Goal: Task Accomplishment & Management: Use online tool/utility

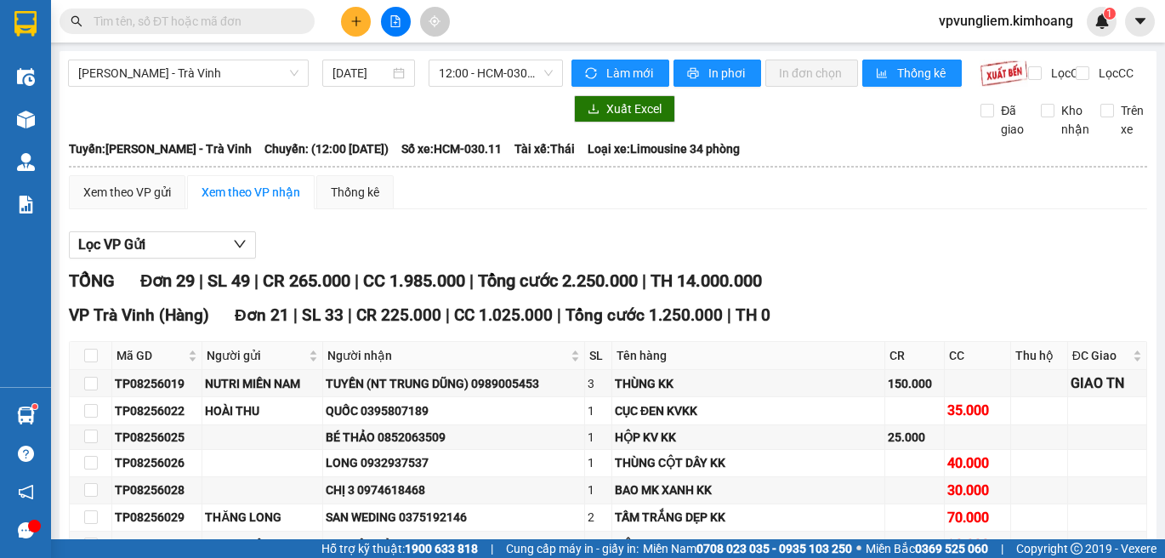
scroll to position [1228, 0]
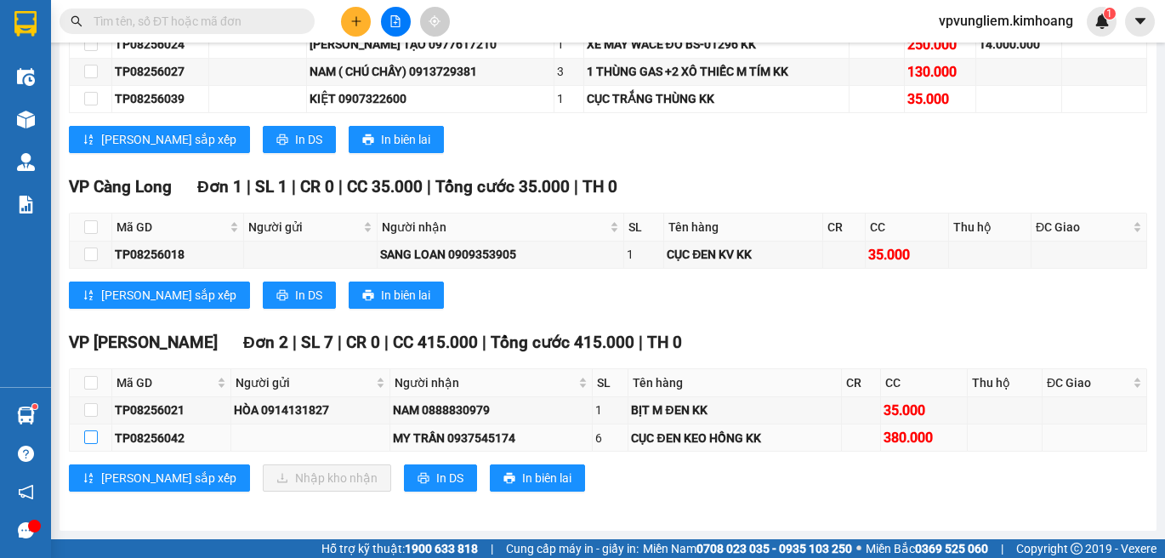
click at [94, 438] on input "checkbox" at bounding box center [91, 437] width 14 height 14
checkbox input "true"
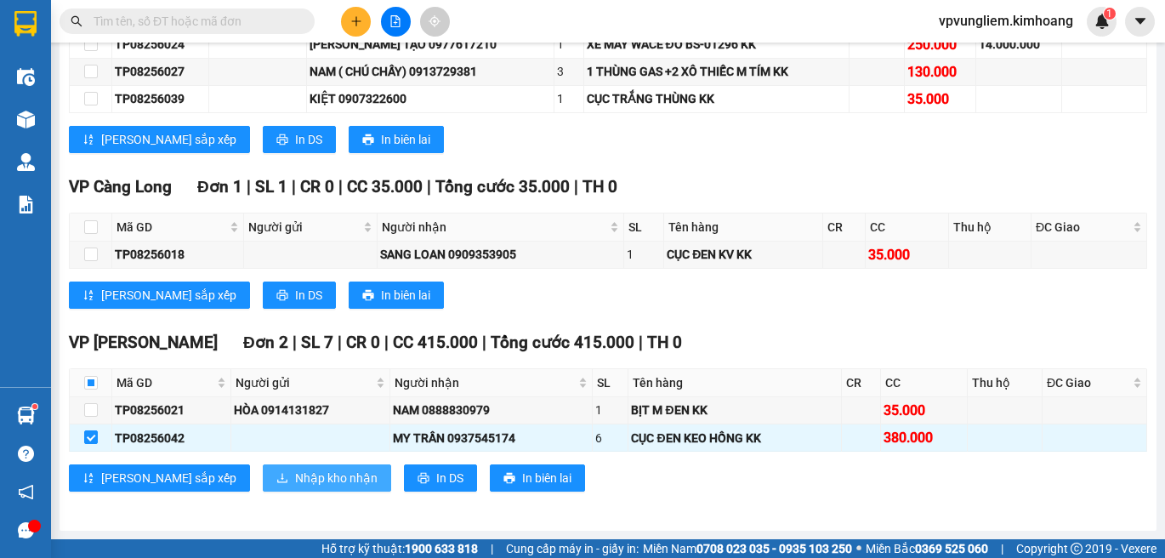
click at [295, 480] on span "Nhập kho nhận" at bounding box center [336, 477] width 82 height 19
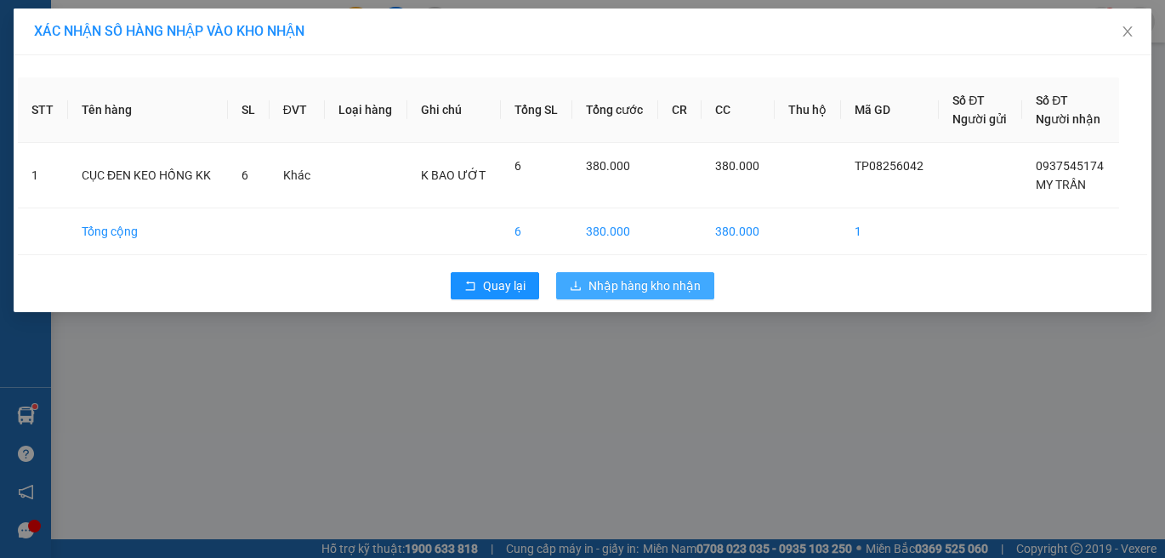
click at [660, 291] on span "Nhập hàng kho nhận" at bounding box center [644, 285] width 112 height 19
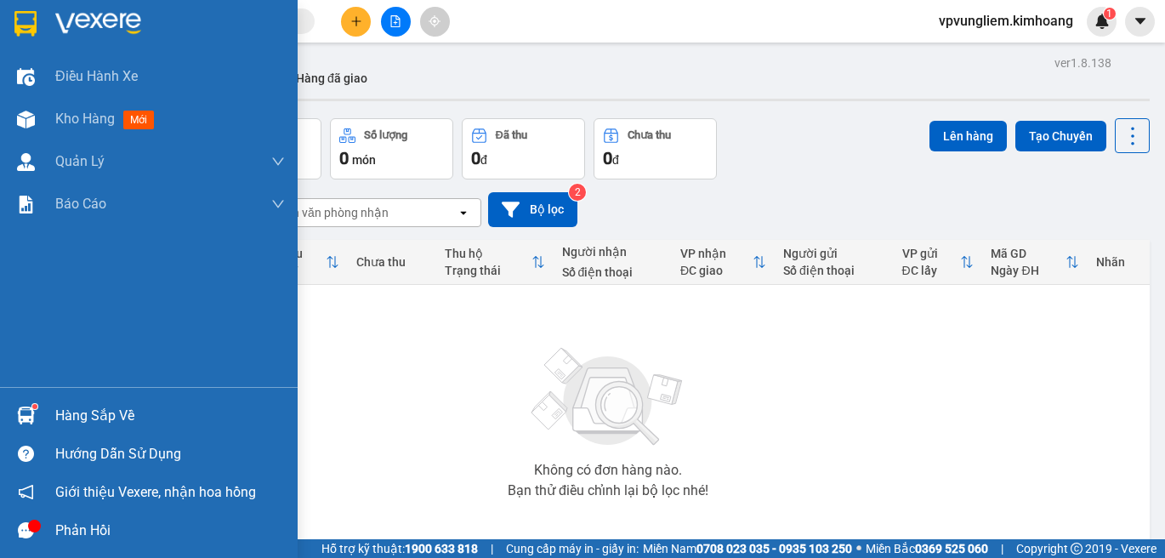
click at [47, 419] on div "Hàng sắp về" at bounding box center [149, 415] width 298 height 38
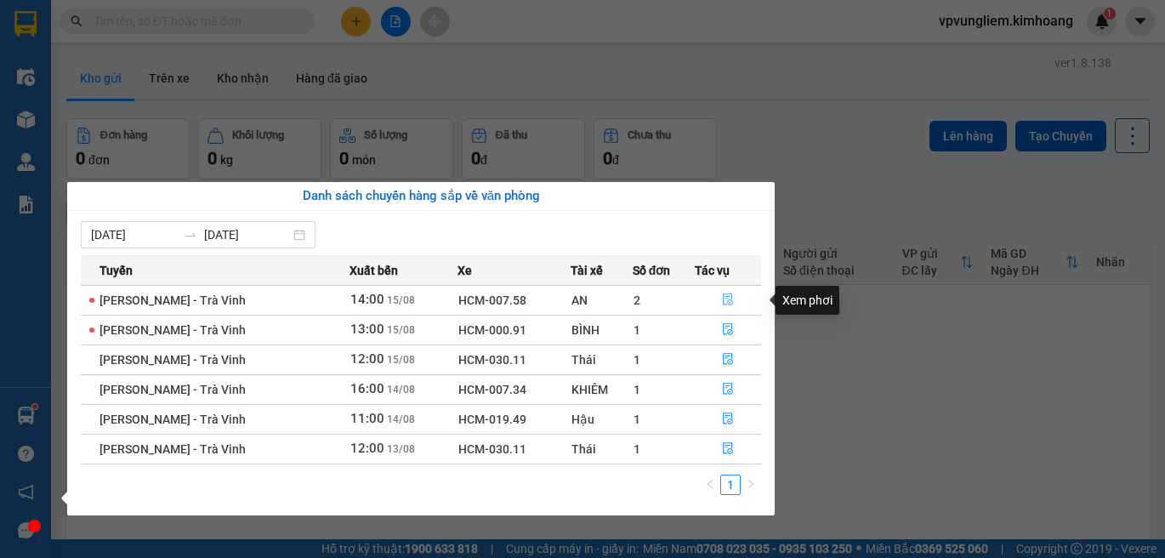
click at [730, 298] on icon "file-done" at bounding box center [728, 300] width 10 height 12
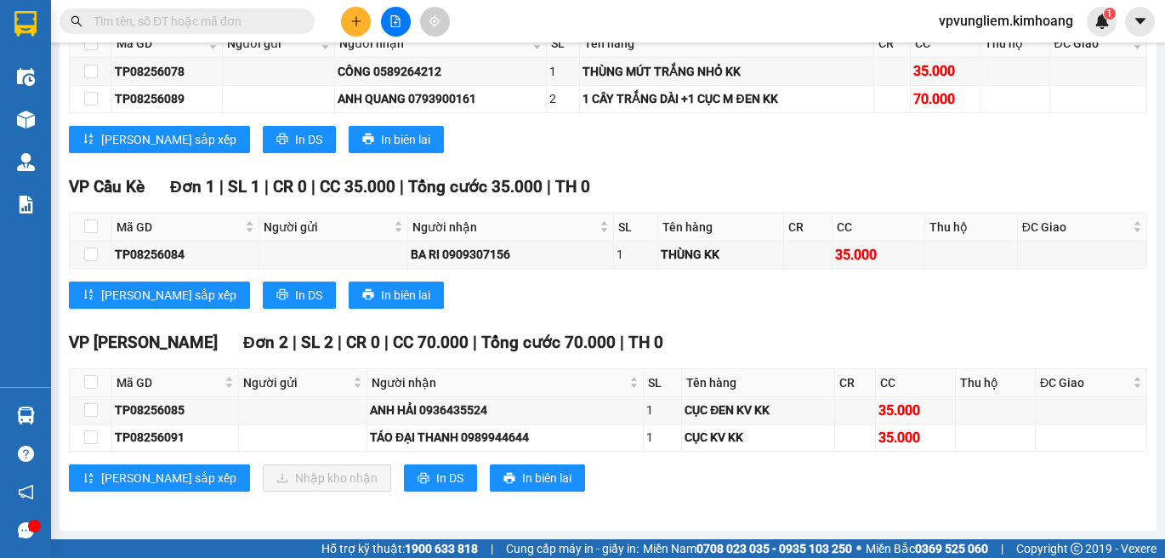
scroll to position [1460, 0]
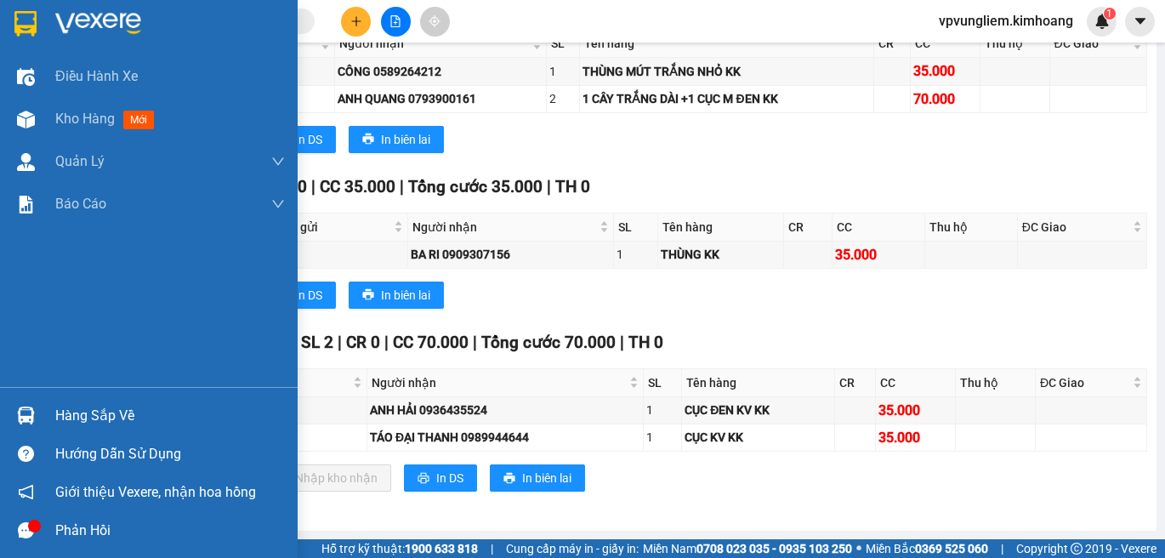
click at [63, 417] on div "Hàng sắp về" at bounding box center [170, 416] width 230 height 26
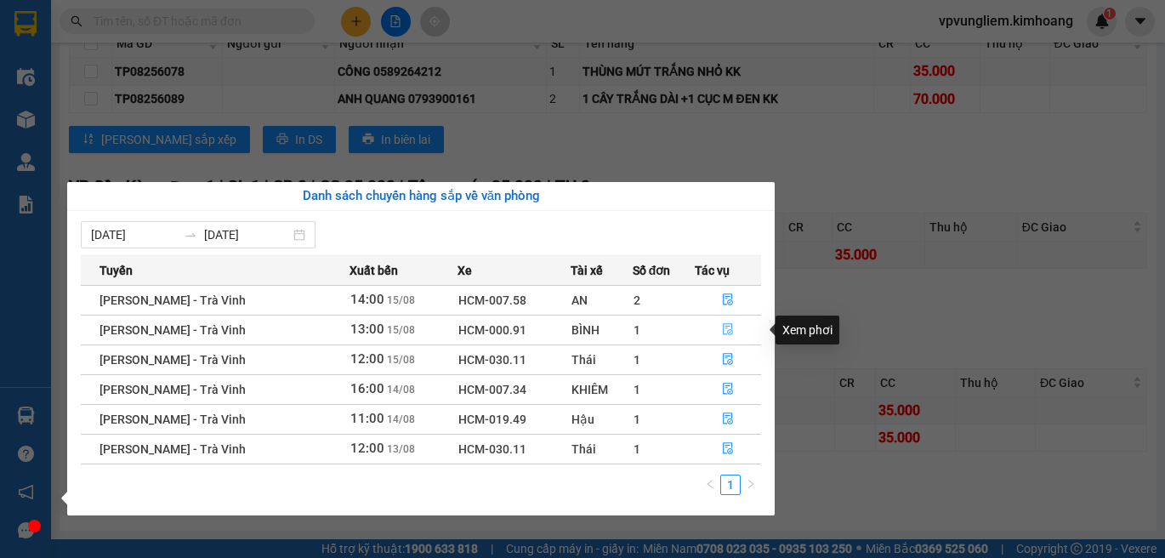
click at [727, 326] on icon "file-done" at bounding box center [728, 329] width 12 height 12
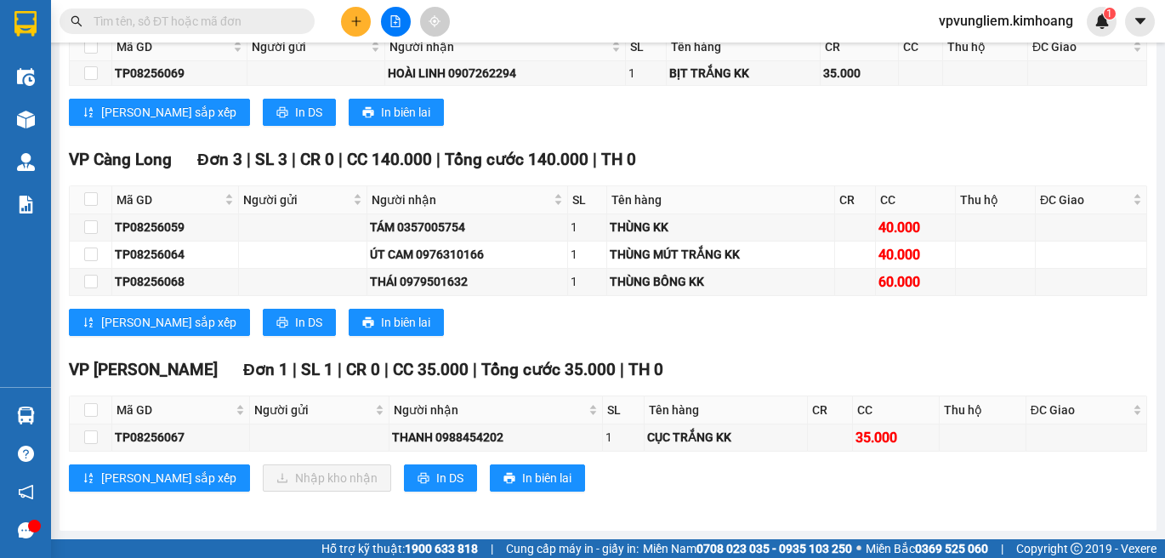
scroll to position [1214, 0]
click at [88, 416] on input "checkbox" at bounding box center [91, 410] width 14 height 14
checkbox input "true"
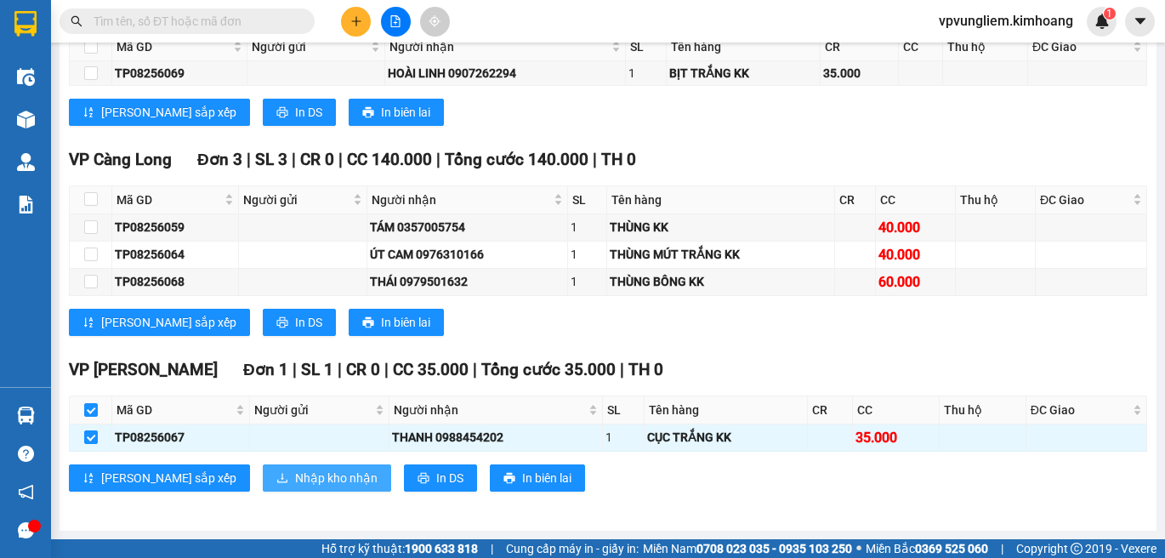
click at [263, 466] on button "Nhập kho nhận" at bounding box center [327, 477] width 128 height 27
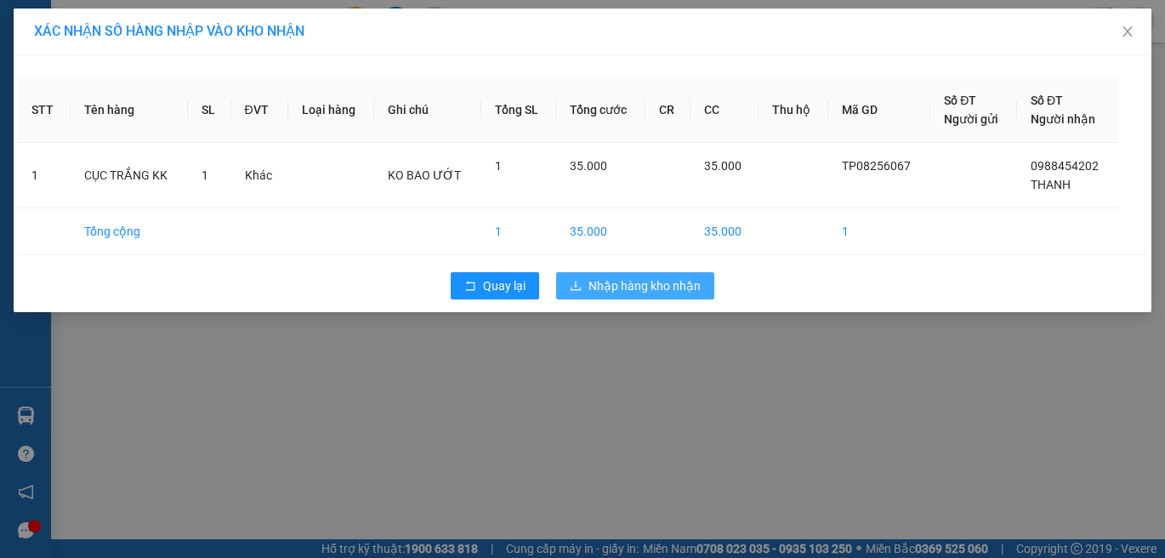
click at [656, 288] on span "Nhập hàng kho nhận" at bounding box center [644, 285] width 112 height 19
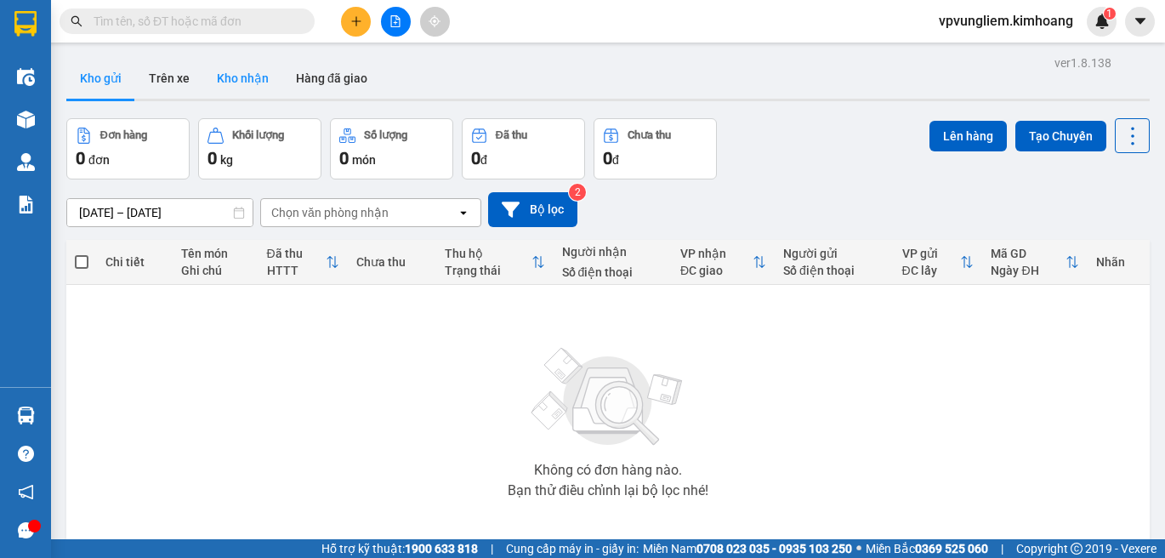
click at [215, 75] on button "Kho nhận" at bounding box center [242, 78] width 79 height 41
